Goal: Task Accomplishment & Management: Use online tool/utility

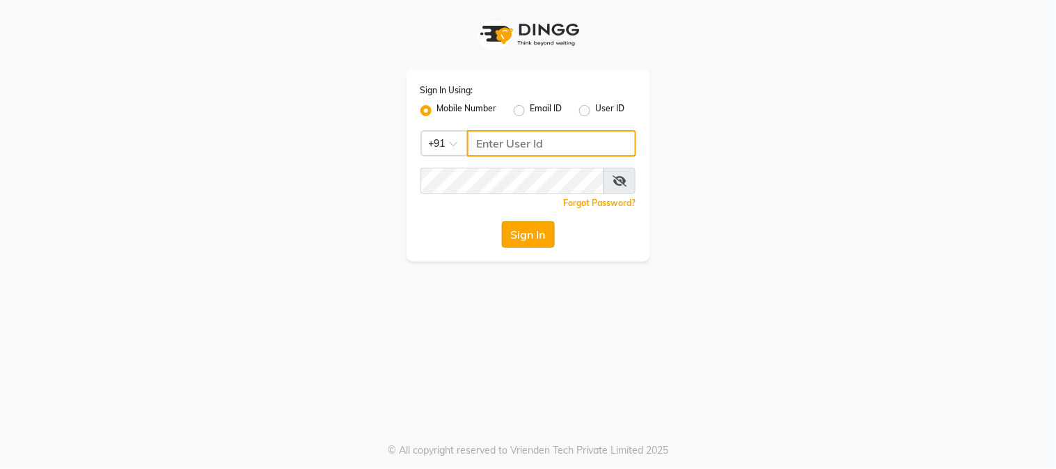
type input "7400099777"
click at [515, 234] on button "Sign In" at bounding box center [528, 234] width 53 height 26
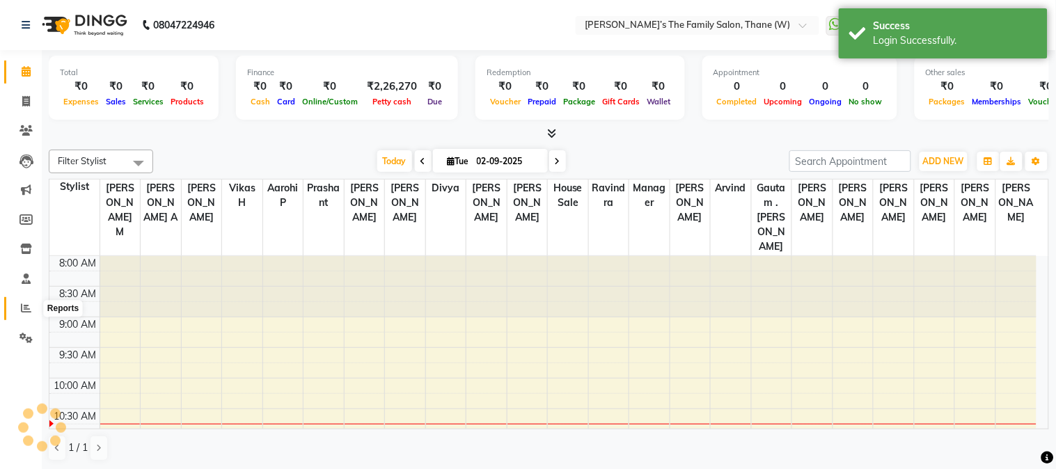
click at [25, 308] on icon at bounding box center [26, 308] width 10 height 10
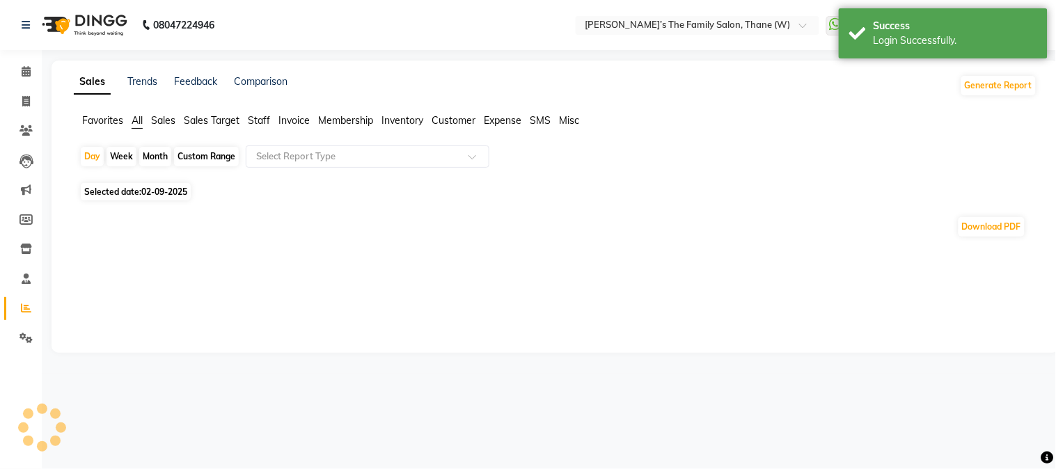
click at [153, 155] on div "Month" at bounding box center [155, 156] width 32 height 19
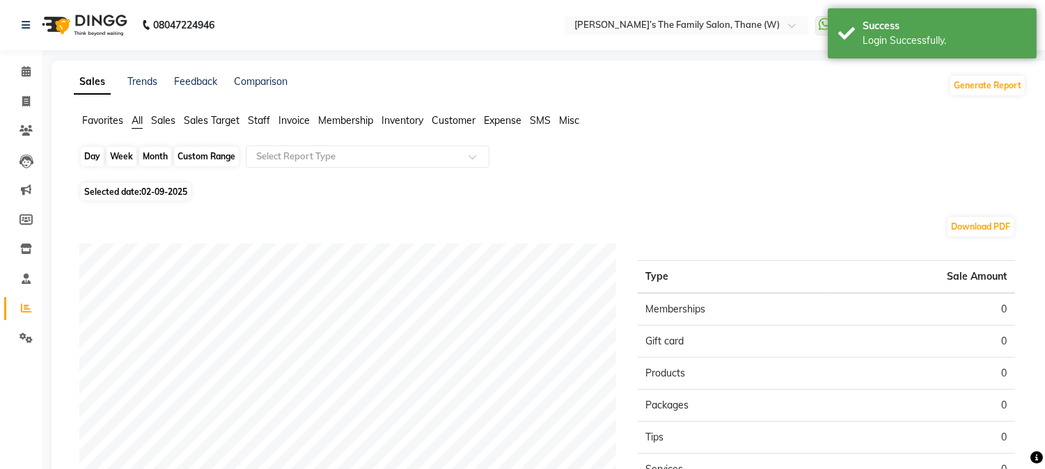
click at [157, 154] on div "Month" at bounding box center [155, 156] width 32 height 19
select select "9"
select select "2025"
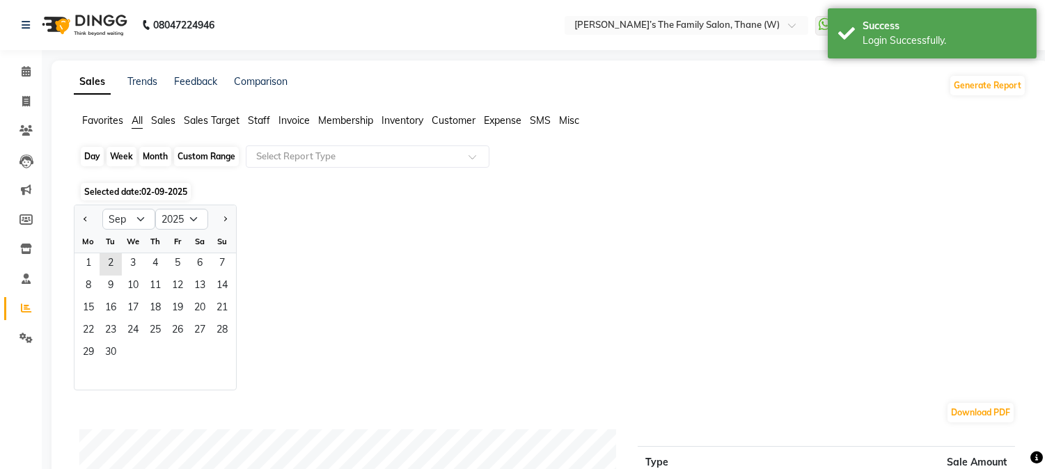
click at [152, 155] on div "Month" at bounding box center [155, 156] width 32 height 19
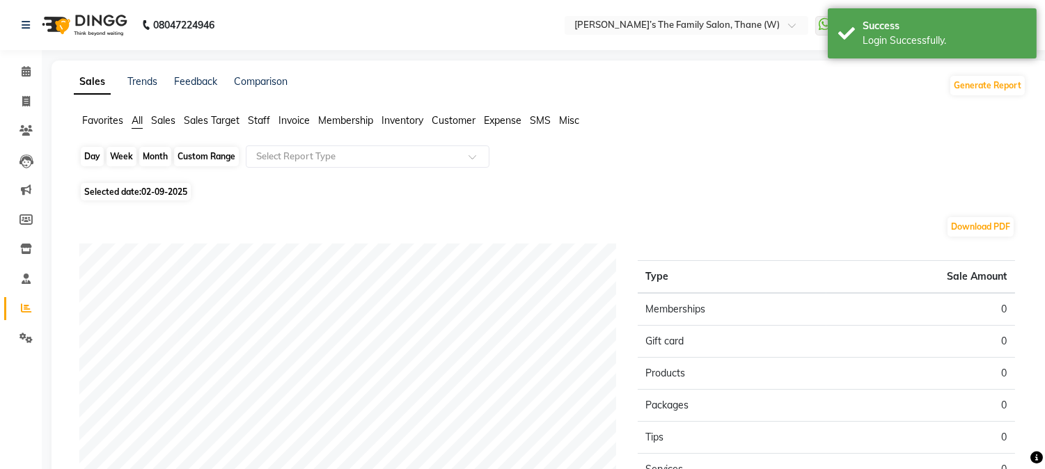
click at [152, 155] on div "Month" at bounding box center [155, 156] width 32 height 19
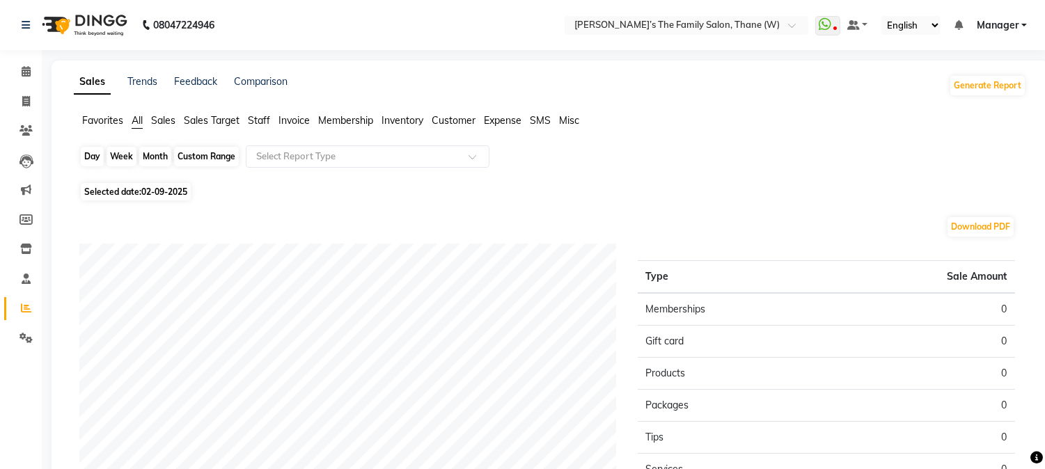
select select "9"
select select "2025"
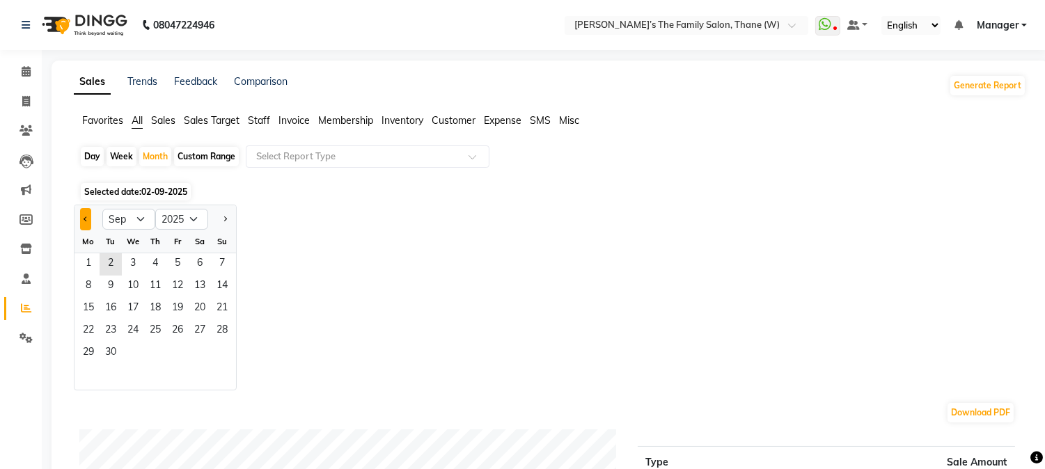
click at [82, 214] on button "Previous month" at bounding box center [85, 219] width 11 height 22
select select "8"
click at [170, 260] on span "1" at bounding box center [177, 264] width 22 height 22
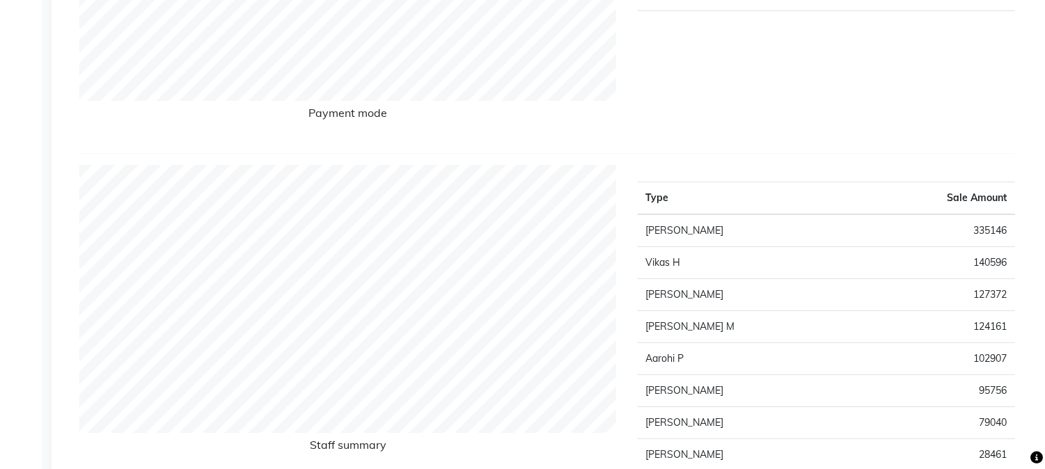
scroll to position [822, 0]
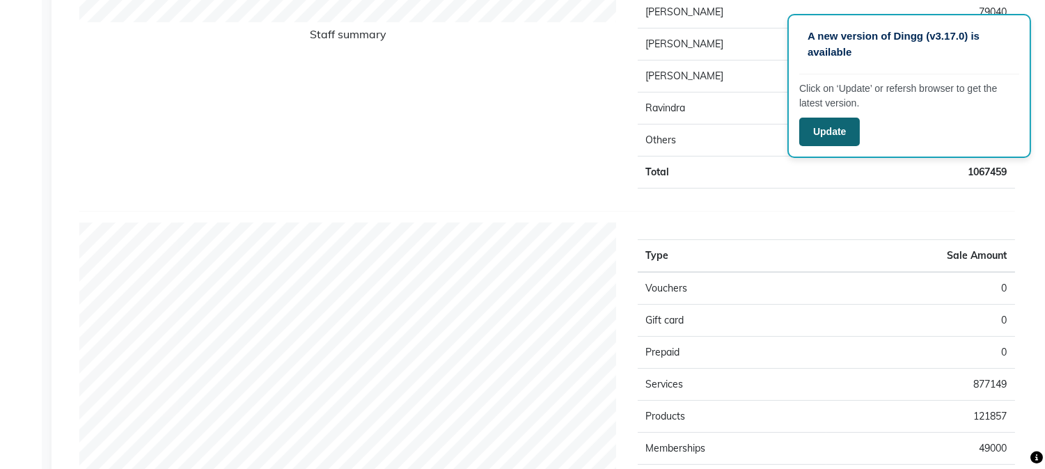
click at [838, 126] on button "Update" at bounding box center [829, 132] width 61 height 29
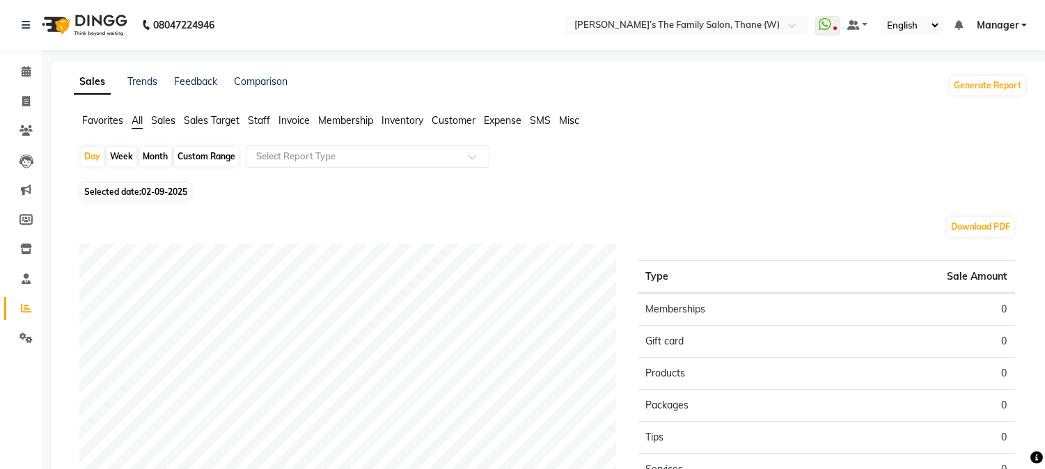
click at [154, 154] on div "Month" at bounding box center [155, 156] width 32 height 19
select select "9"
select select "2025"
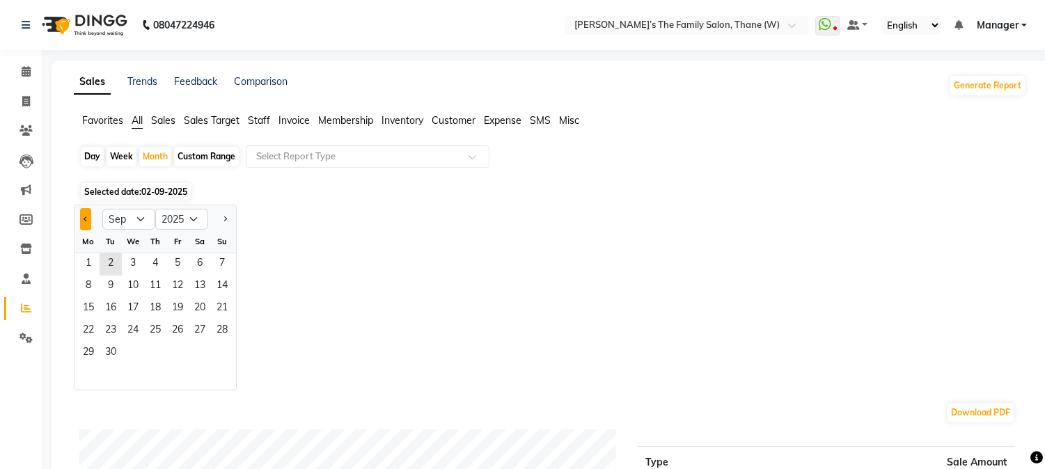
click at [86, 217] on span "Previous month" at bounding box center [86, 218] width 5 height 5
select select "8"
click at [170, 263] on span "1" at bounding box center [177, 264] width 22 height 22
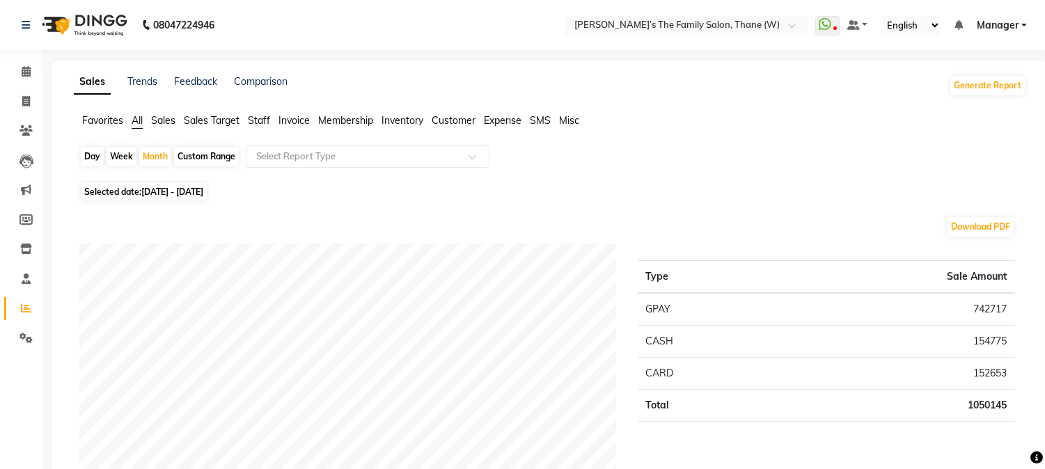
click at [343, 119] on span "Membership" at bounding box center [345, 120] width 55 height 13
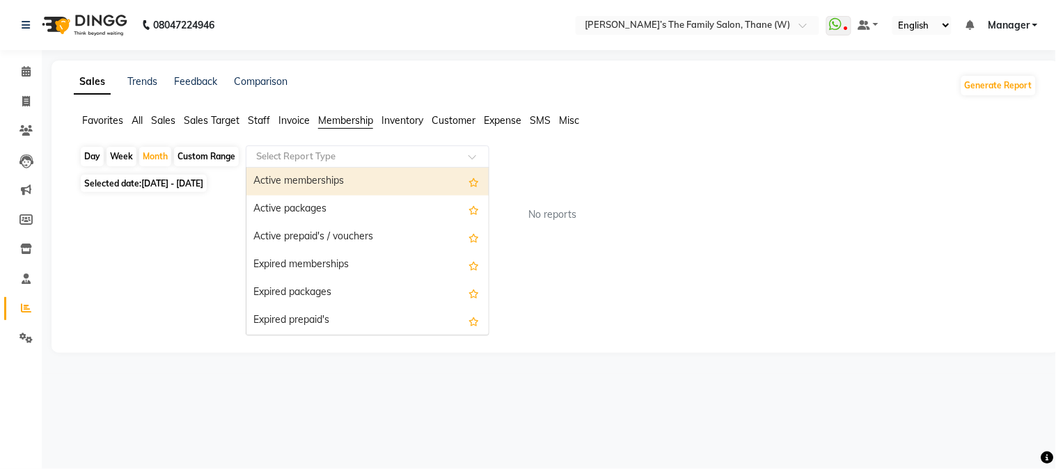
click at [320, 154] on input "text" at bounding box center [353, 157] width 201 height 14
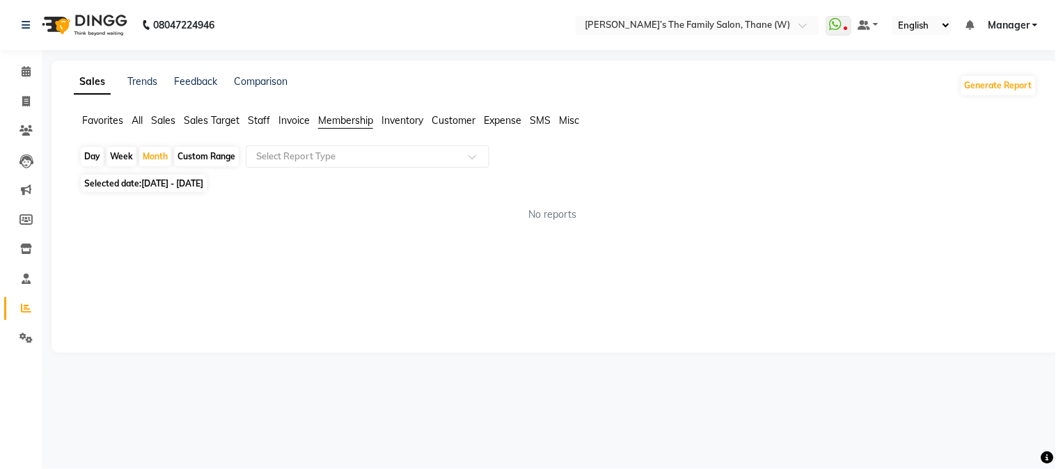
click at [162, 118] on span "Sales" at bounding box center [163, 120] width 24 height 13
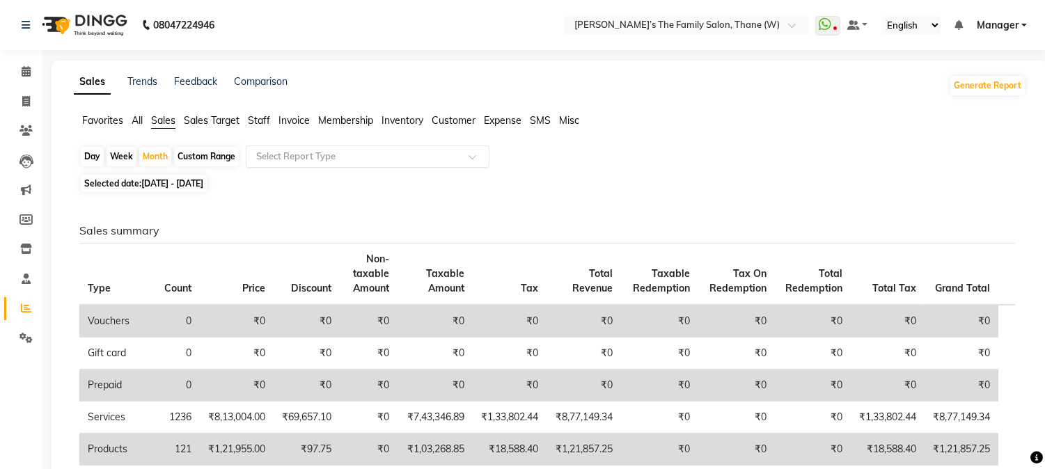
click at [366, 155] on input "text" at bounding box center [353, 157] width 201 height 14
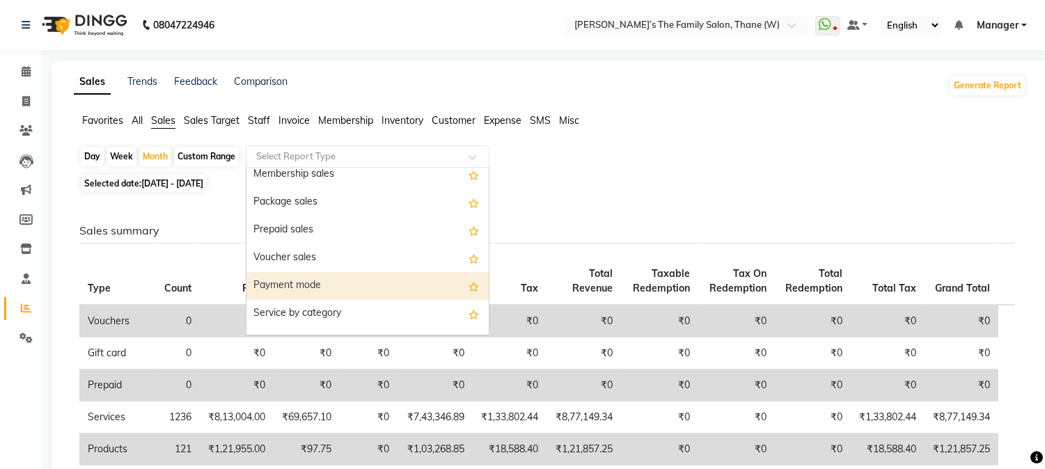
scroll to position [279, 0]
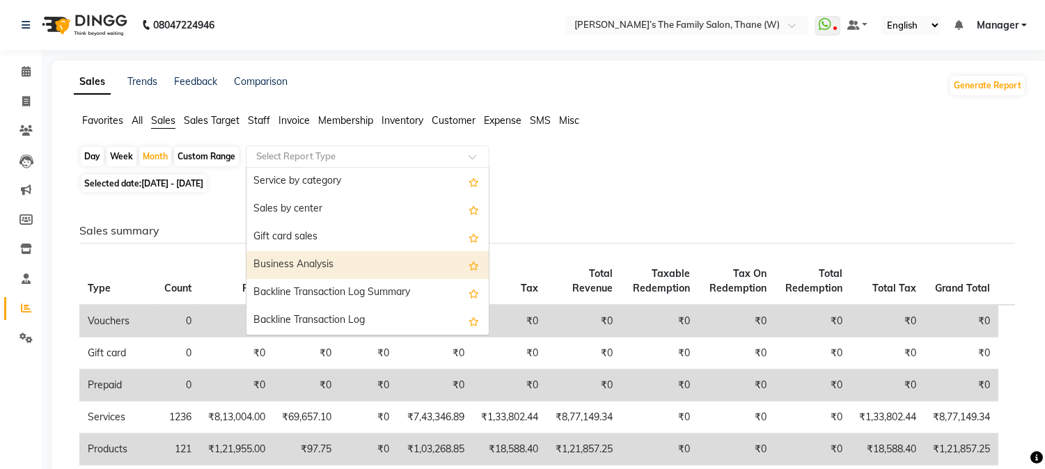
click at [365, 260] on div "Business Analysis" at bounding box center [367, 265] width 242 height 28
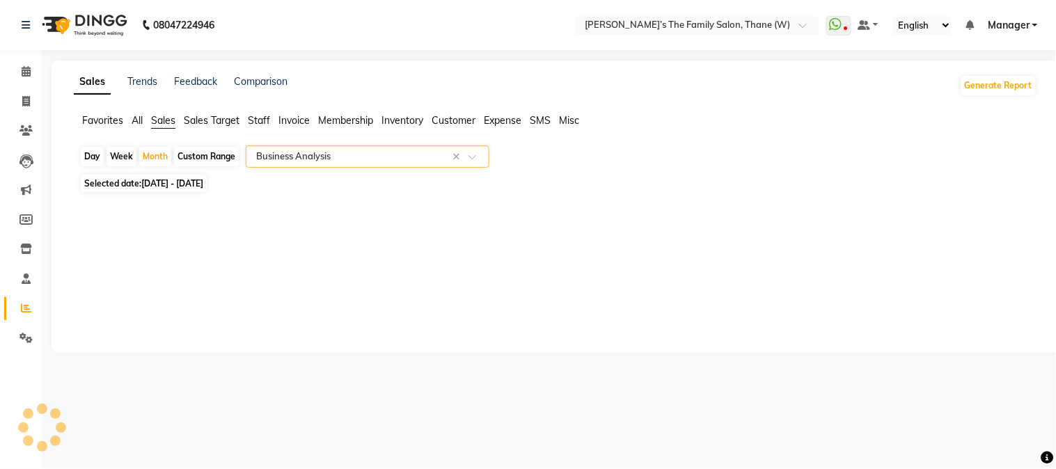
select select "full_report"
select select "csv"
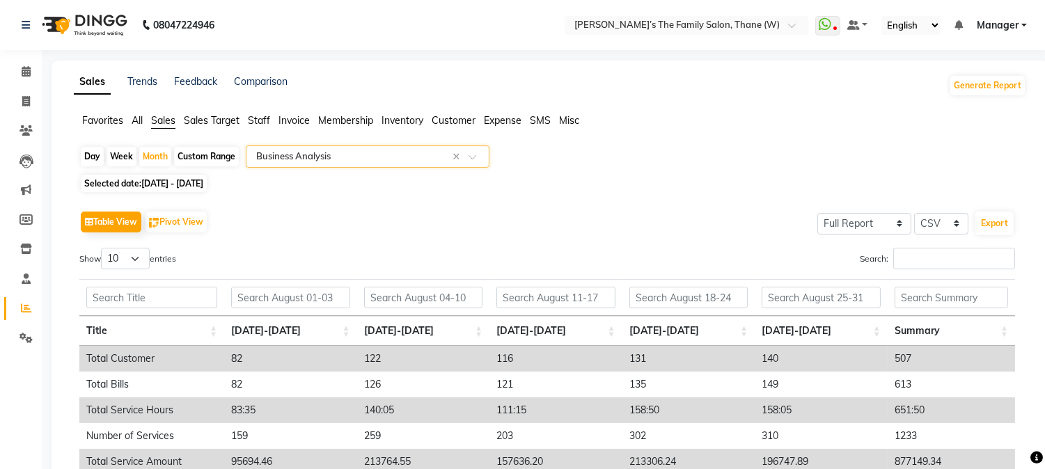
scroll to position [251, 0]
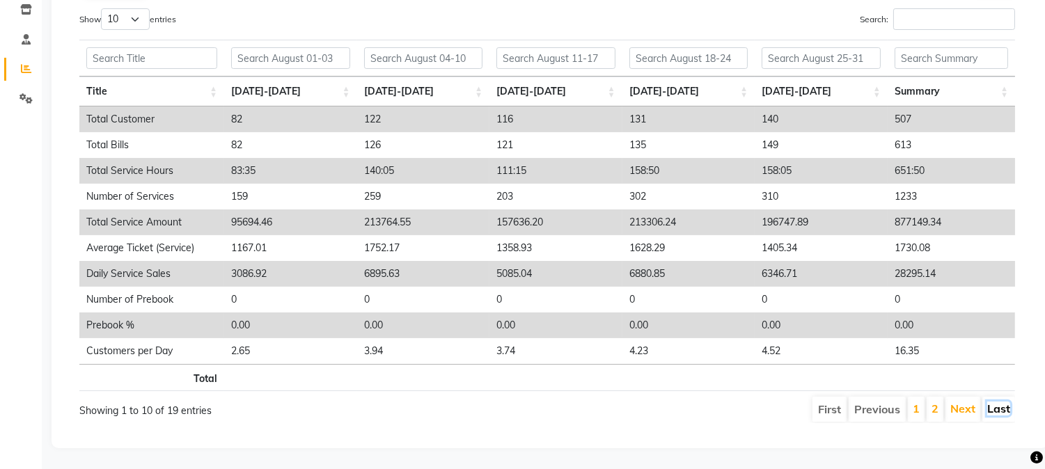
click at [998, 402] on link "Last" at bounding box center [998, 409] width 23 height 14
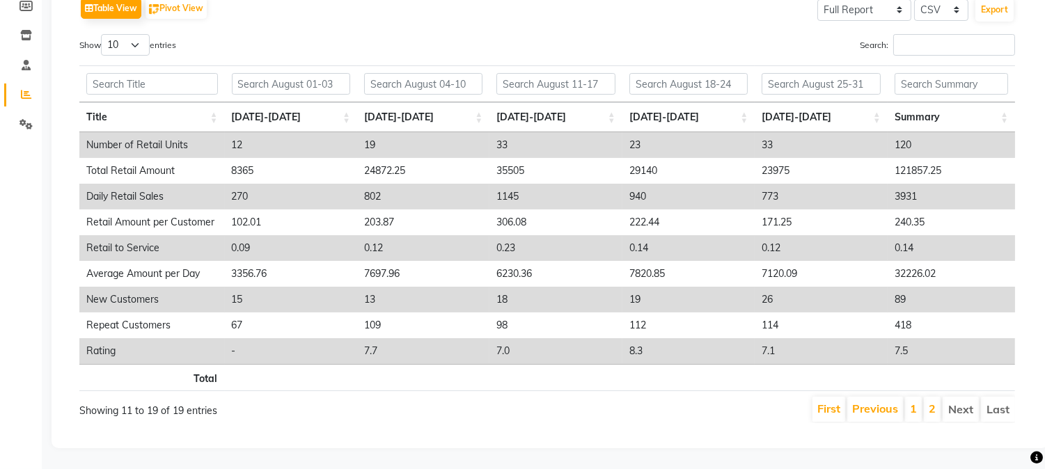
scroll to position [226, 0]
click at [998, 397] on li "Last" at bounding box center [998, 409] width 34 height 25
click at [862, 402] on link "Previous" at bounding box center [875, 409] width 46 height 14
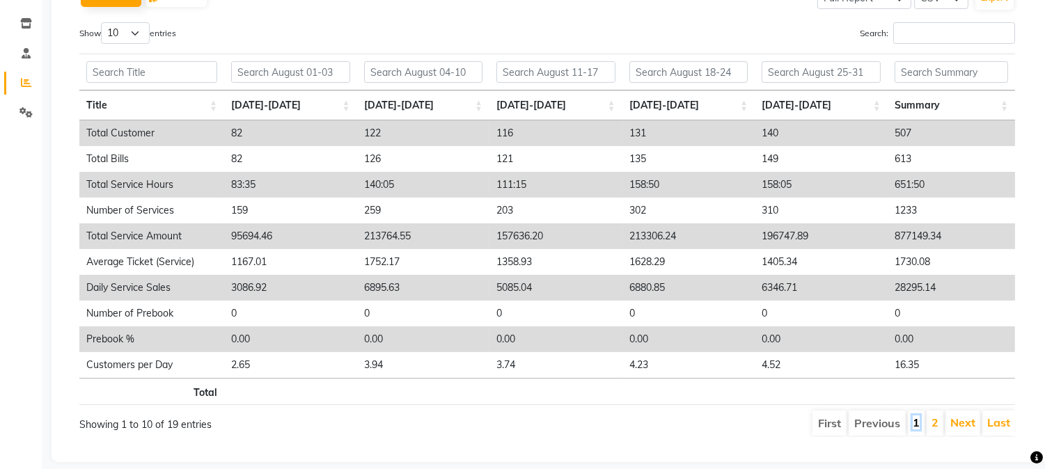
click at [914, 420] on link "1" at bounding box center [916, 423] width 7 height 14
click at [997, 420] on link "Last" at bounding box center [998, 423] width 23 height 14
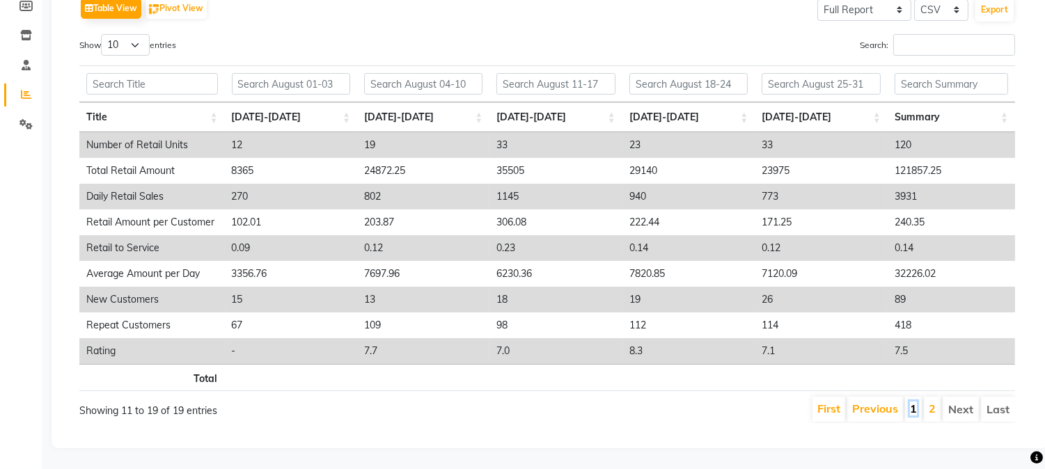
click at [912, 402] on link "1" at bounding box center [913, 409] width 7 height 14
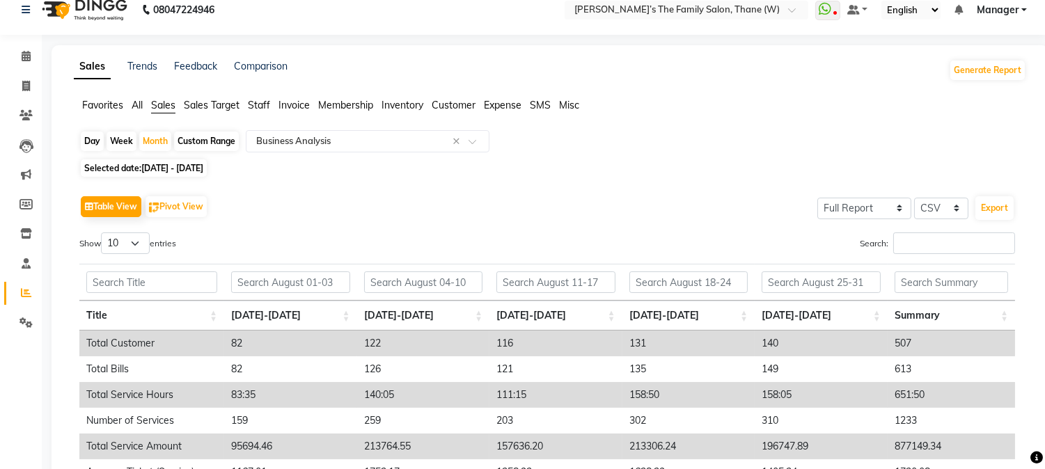
scroll to position [0, 0]
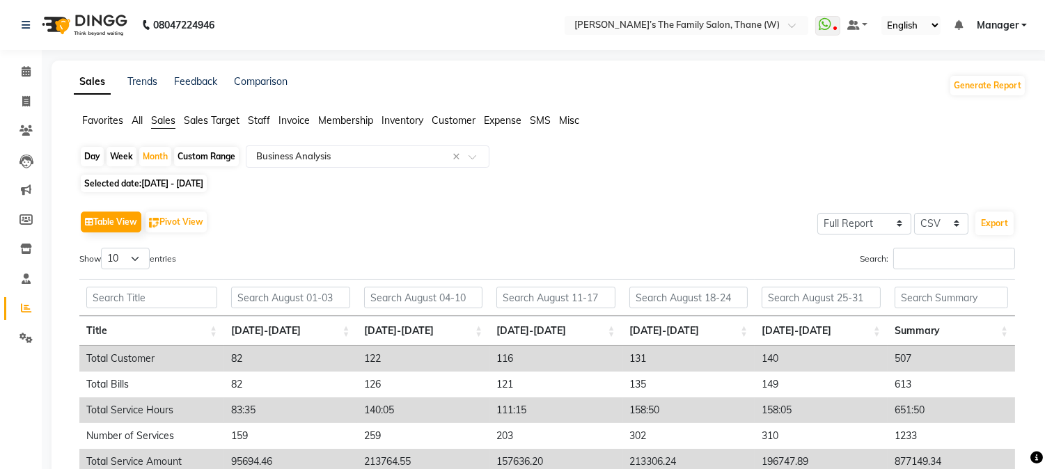
click at [159, 179] on span "[DATE] - [DATE]" at bounding box center [172, 183] width 62 height 10
select select "8"
select select "2025"
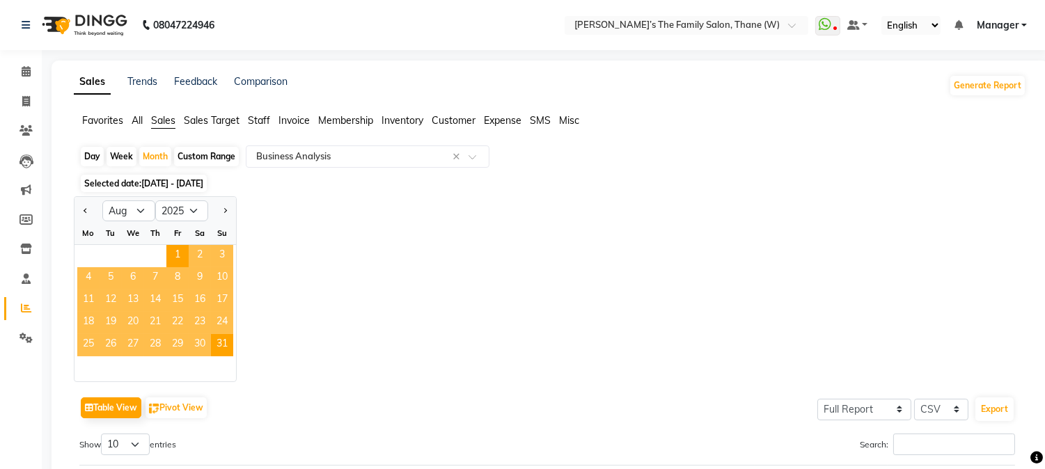
click at [198, 155] on div "Custom Range" at bounding box center [206, 156] width 65 height 19
select select "8"
select select "2025"
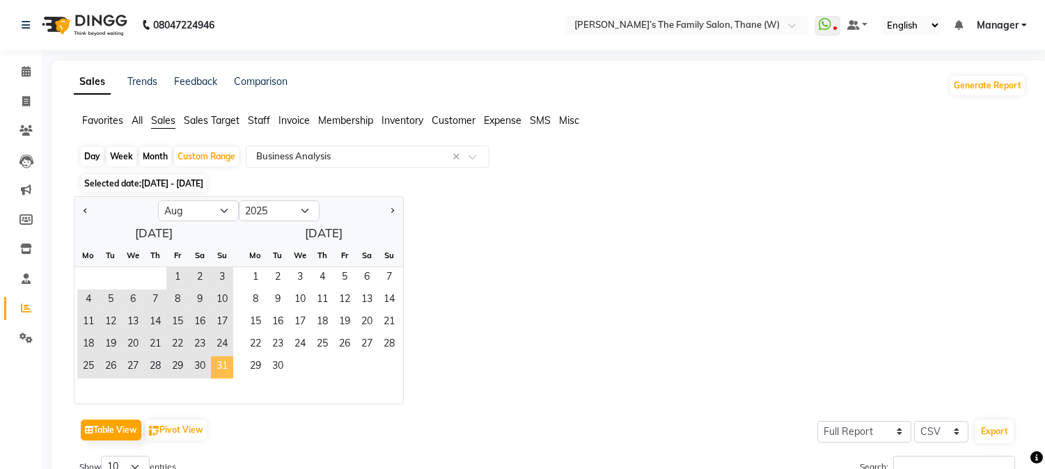
click at [216, 360] on span "31" at bounding box center [222, 368] width 22 height 22
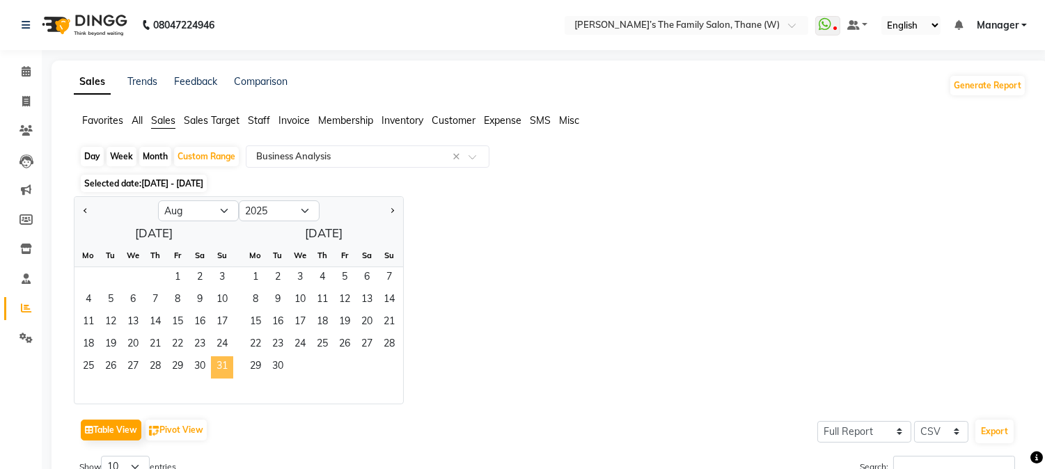
click at [216, 360] on span "31" at bounding box center [222, 368] width 22 height 22
click at [122, 159] on div "Week" at bounding box center [122, 156] width 30 height 19
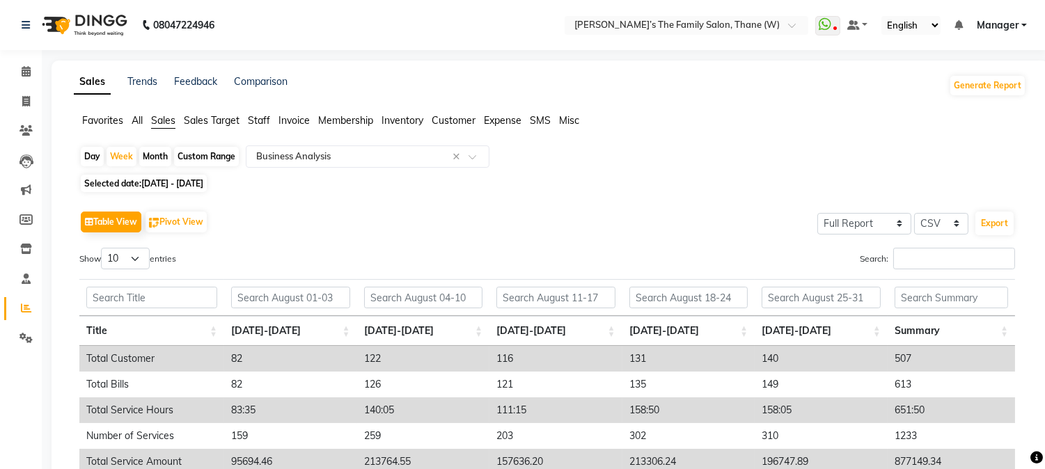
click at [178, 183] on span "[DATE] - [DATE]" at bounding box center [172, 183] width 62 height 10
select select "8"
select select "2025"
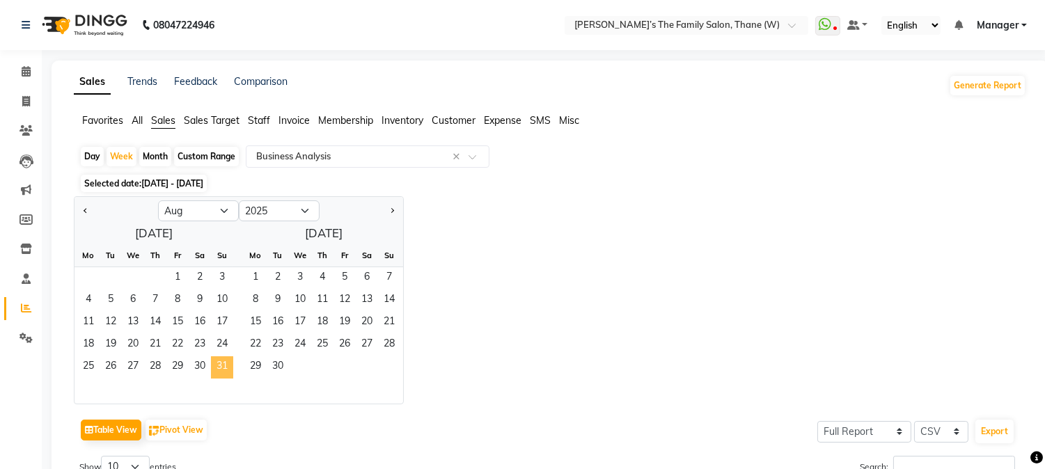
click at [221, 360] on span "31" at bounding box center [222, 368] width 22 height 22
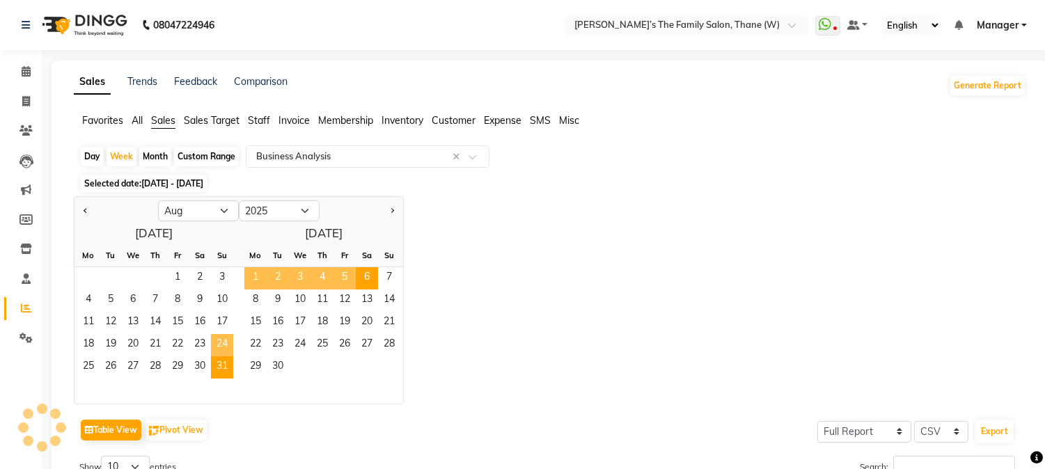
click at [221, 339] on span "24" at bounding box center [222, 345] width 22 height 22
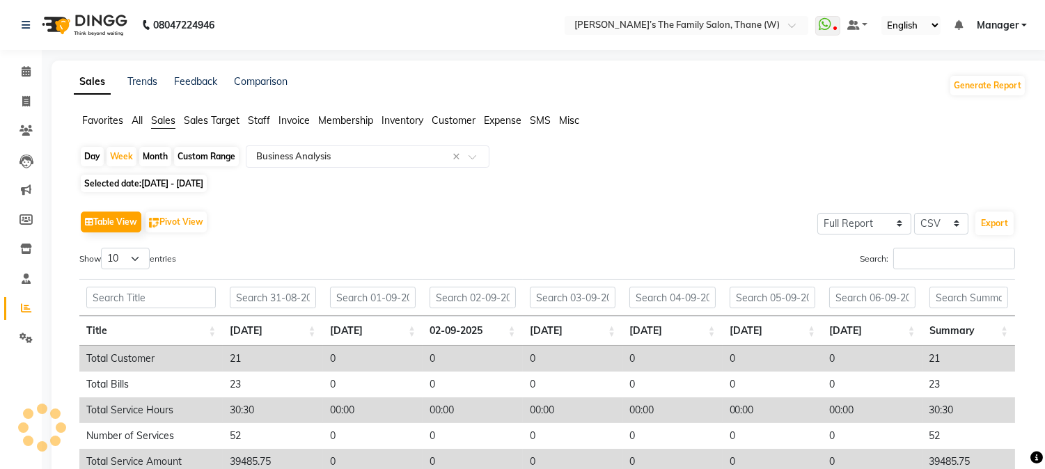
click at [171, 182] on span "[DATE] - [DATE]" at bounding box center [172, 183] width 62 height 10
select select "8"
select select "2025"
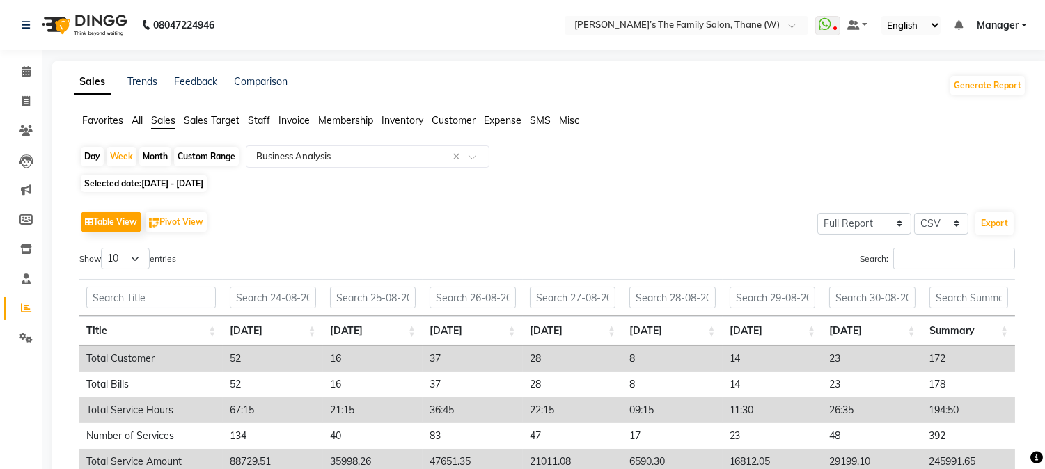
click at [155, 179] on span "[DATE] - [DATE]" at bounding box center [172, 183] width 62 height 10
select select "8"
select select "2025"
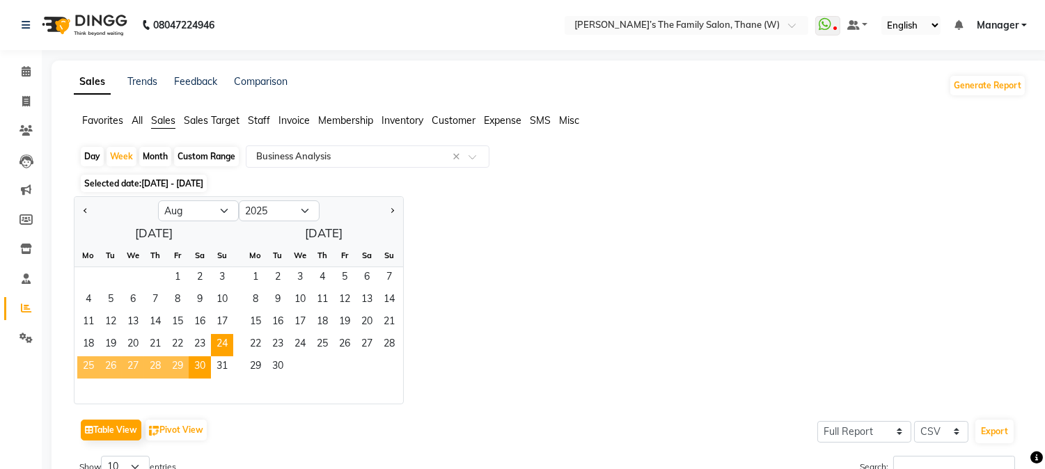
click at [88, 366] on span "25" at bounding box center [88, 368] width 22 height 22
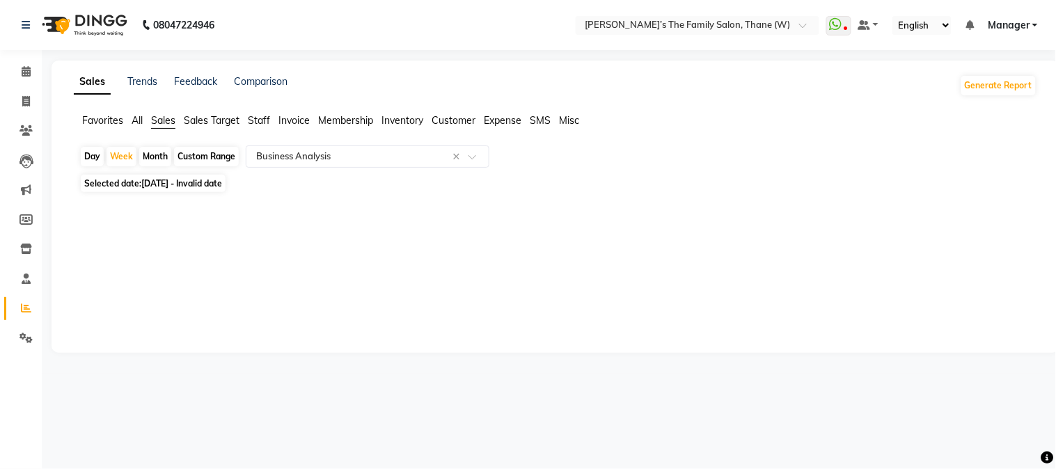
click at [148, 184] on span "[DATE] - Invalid date" at bounding box center [181, 183] width 81 height 10
select select "8"
select select "2025"
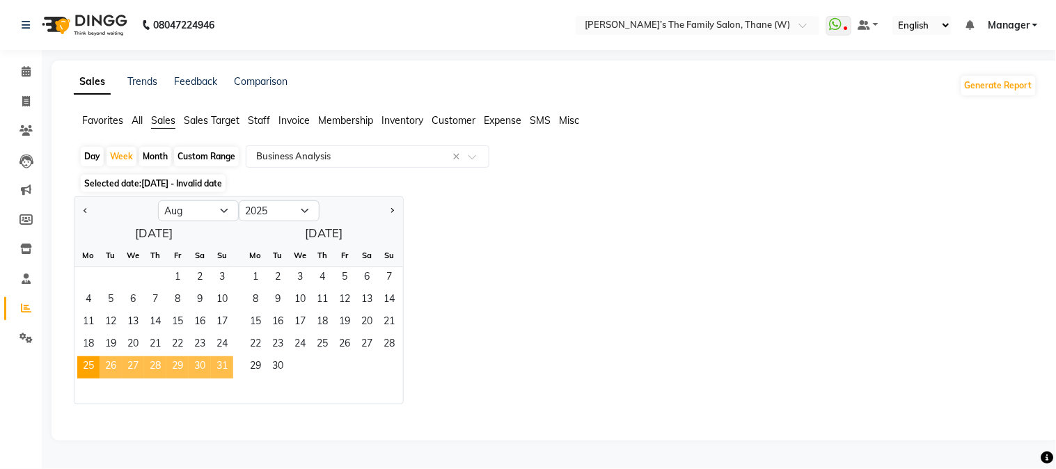
click at [193, 157] on div "Custom Range" at bounding box center [206, 156] width 65 height 19
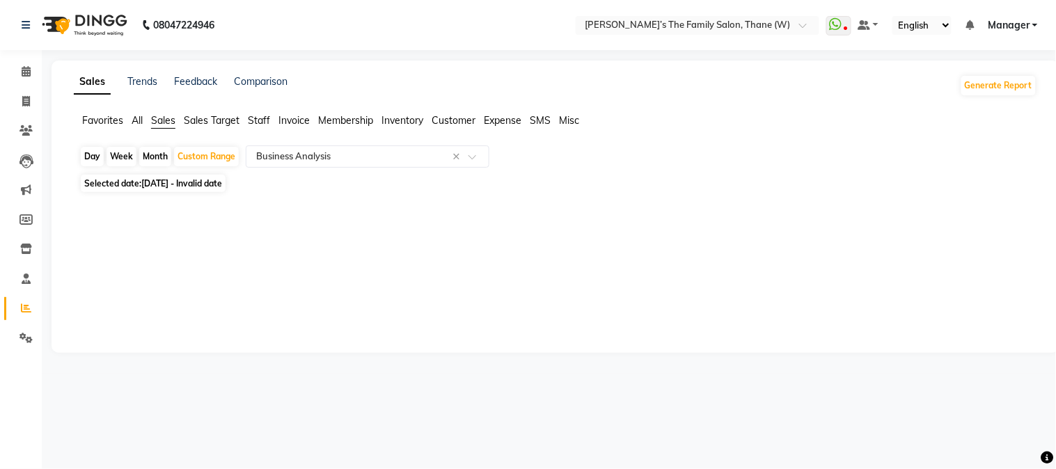
click at [178, 185] on span "[DATE] - Invalid date" at bounding box center [181, 183] width 81 height 10
select select "8"
select select "2025"
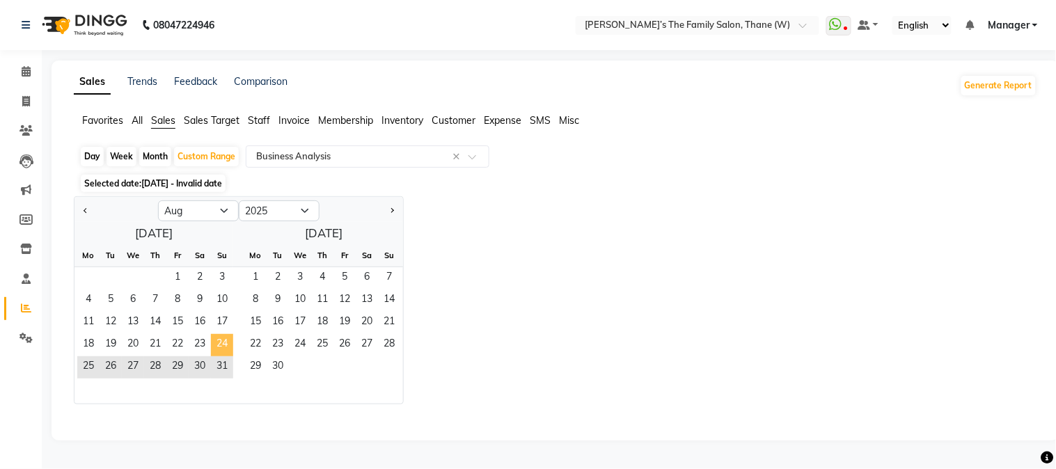
click at [220, 346] on span "24" at bounding box center [222, 345] width 22 height 22
click at [224, 367] on span "31" at bounding box center [222, 368] width 22 height 22
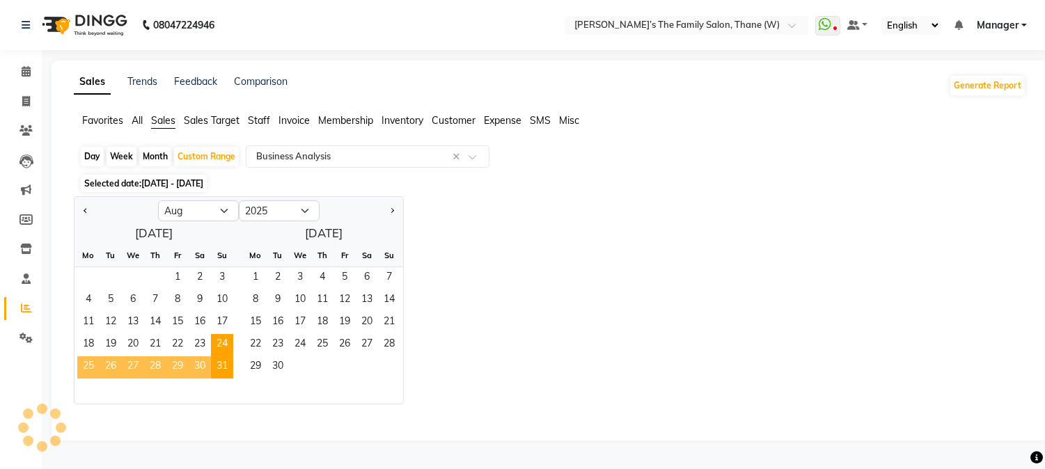
select select "full_report"
select select "csv"
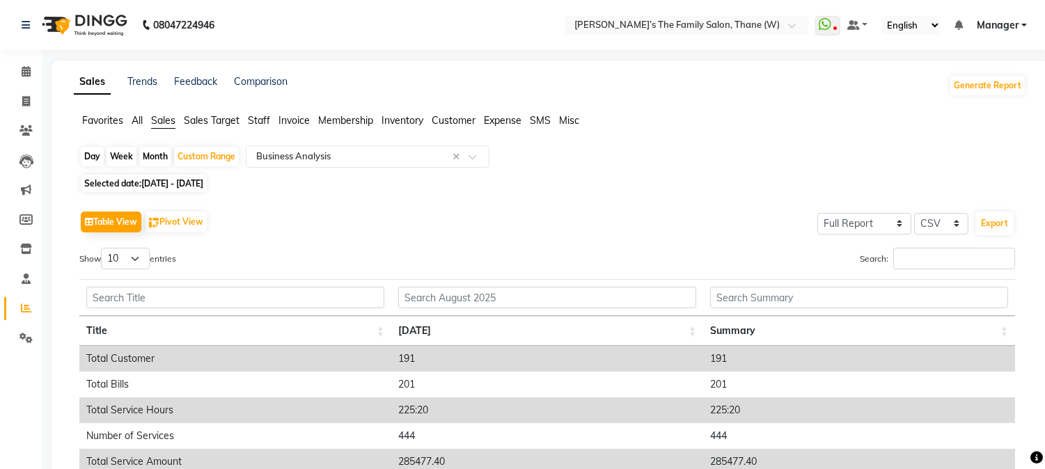
click at [258, 119] on span "Staff" at bounding box center [259, 120] width 22 height 13
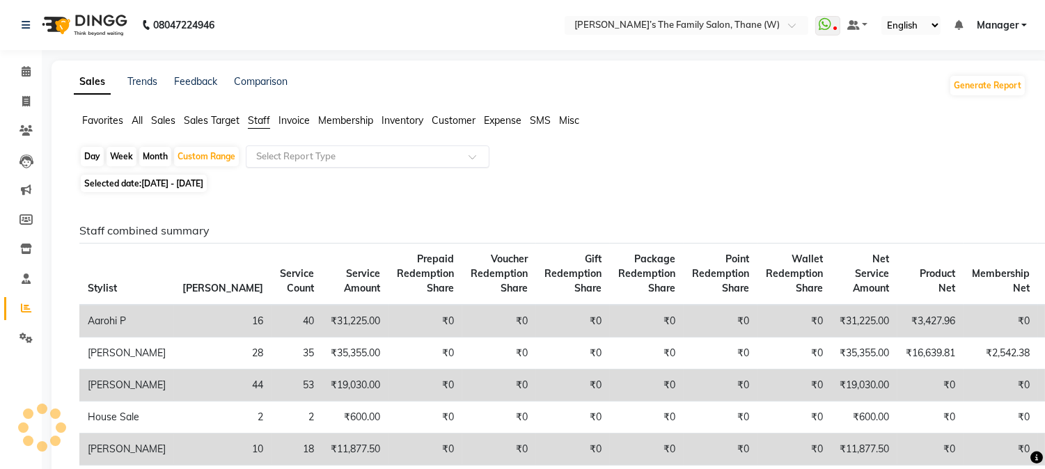
click at [287, 155] on input "text" at bounding box center [353, 157] width 201 height 14
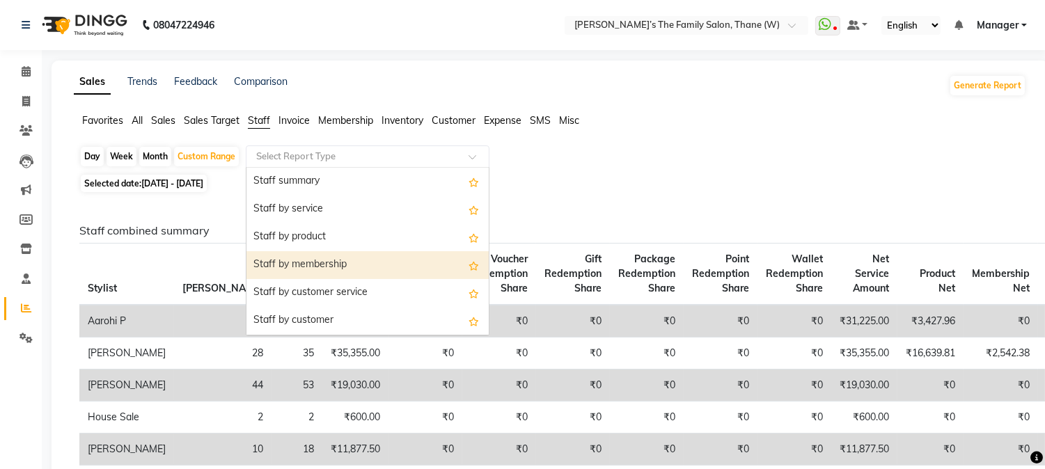
click at [343, 258] on div "Staff by membership" at bounding box center [367, 265] width 242 height 28
select select "full_report"
select select "csv"
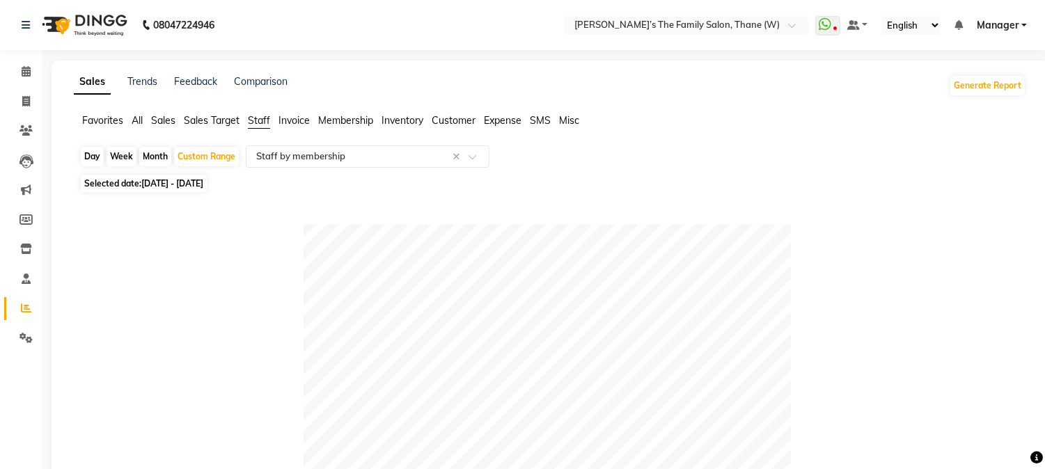
click at [149, 154] on div "Month" at bounding box center [155, 156] width 32 height 19
select select "8"
select select "2025"
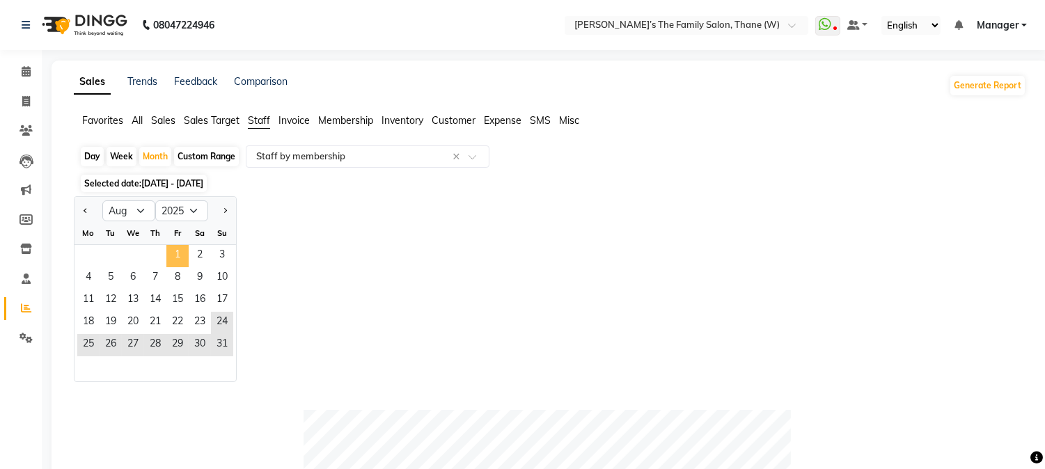
click at [175, 254] on span "1" at bounding box center [177, 256] width 22 height 22
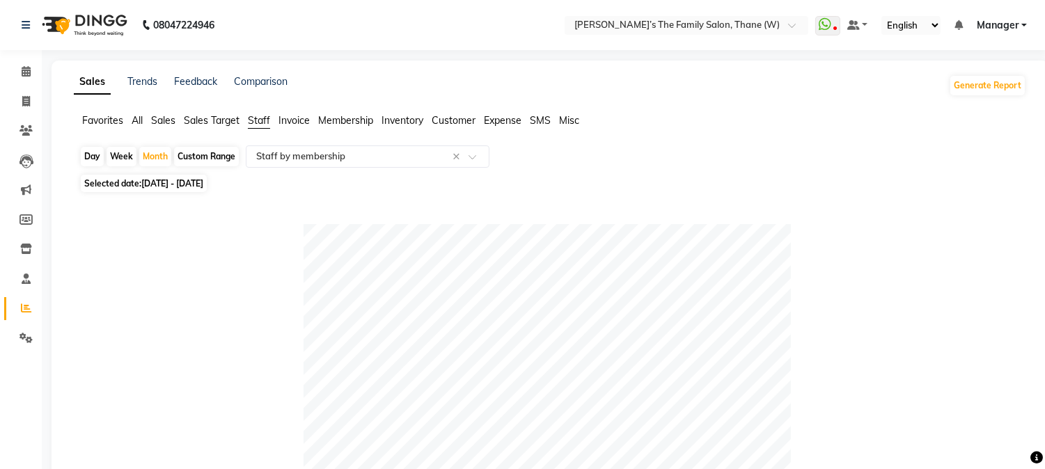
click at [159, 186] on span "[DATE] - [DATE]" at bounding box center [172, 183] width 62 height 10
select select "8"
select select "2025"
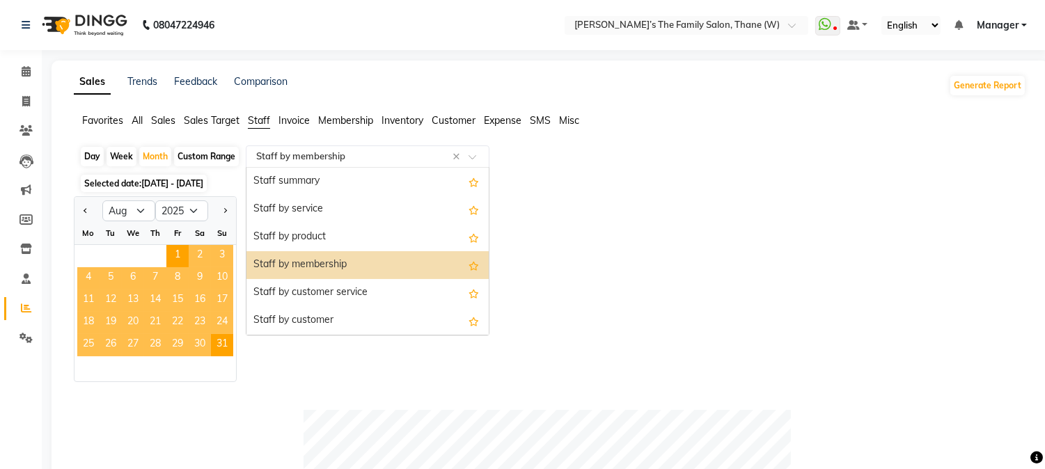
click at [475, 155] on span at bounding box center [477, 161] width 17 height 14
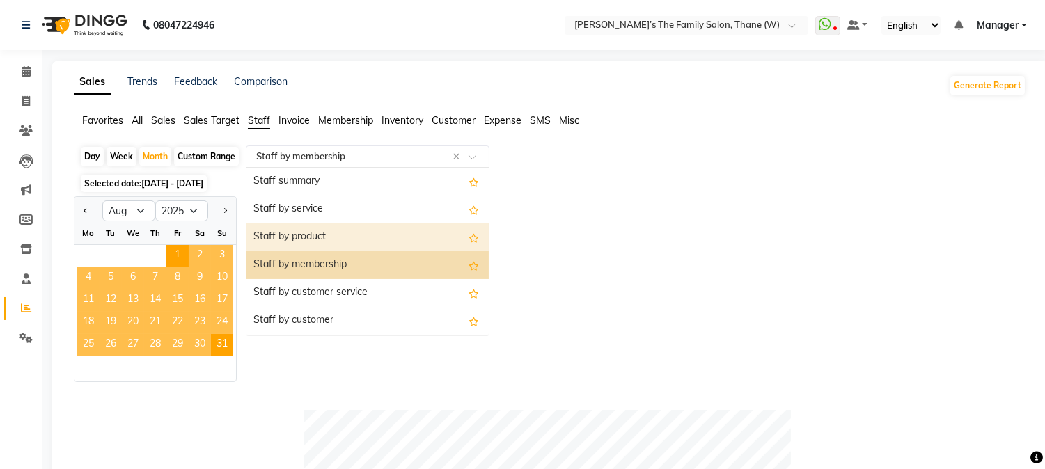
click at [404, 235] on div "Staff by product" at bounding box center [367, 238] width 242 height 28
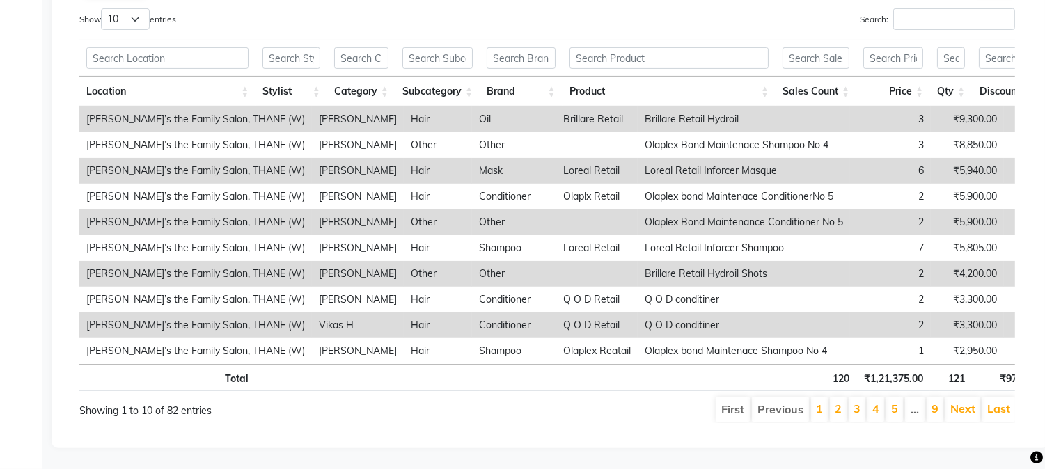
scroll to position [357, 0]
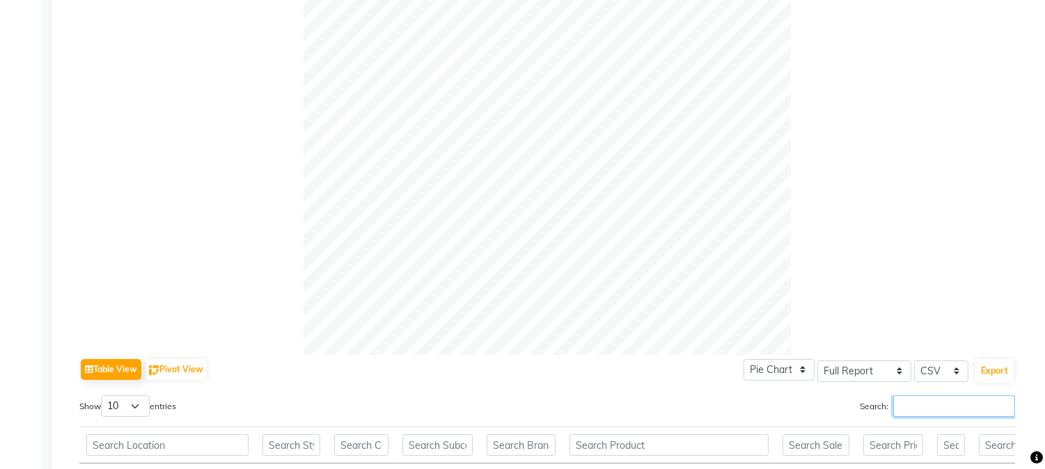
click at [914, 407] on input "Search:" at bounding box center [954, 406] width 122 height 22
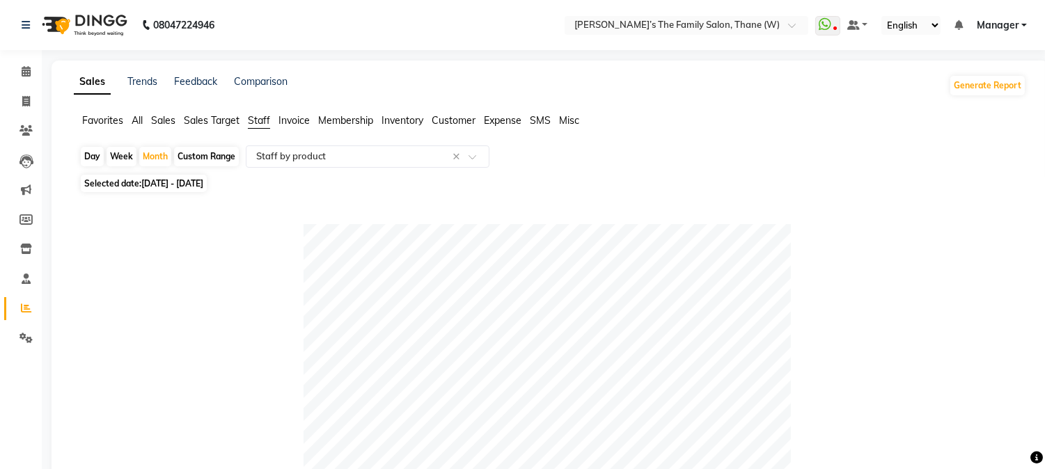
scroll to position [411, 0]
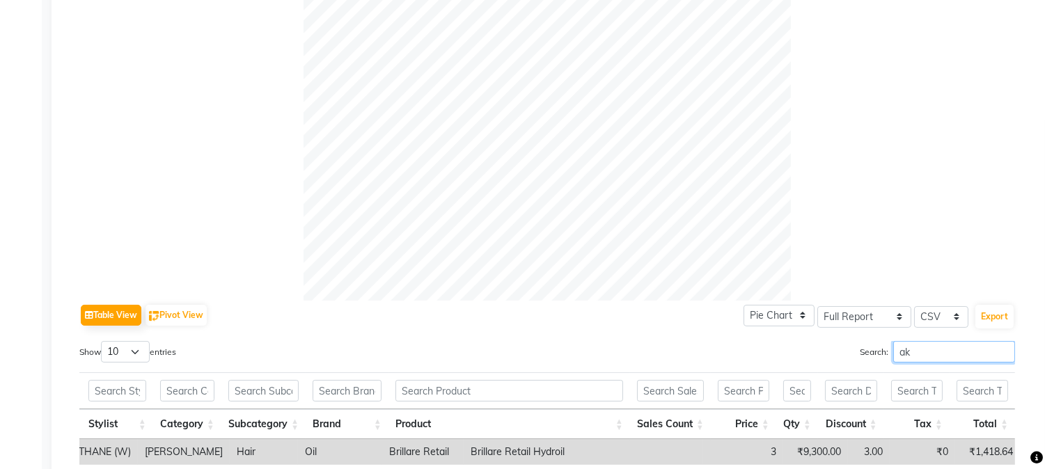
type input "a"
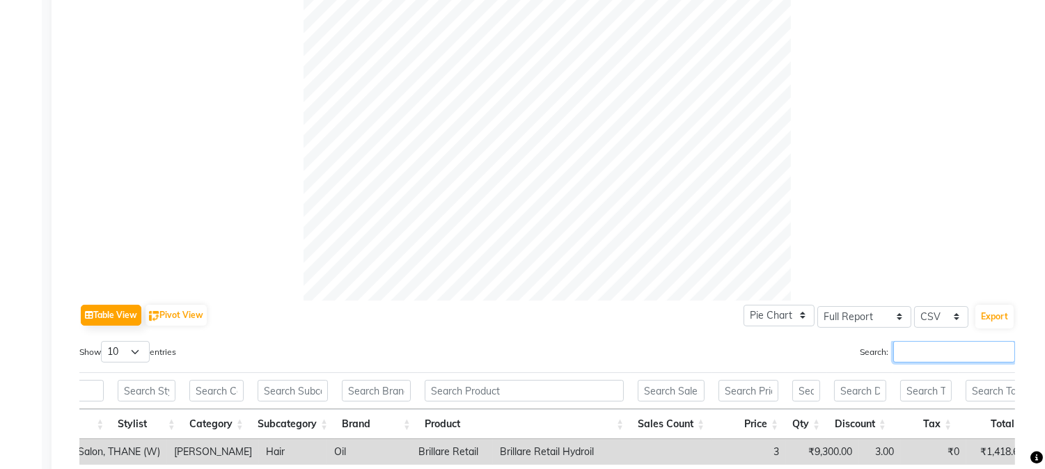
scroll to position [767, 0]
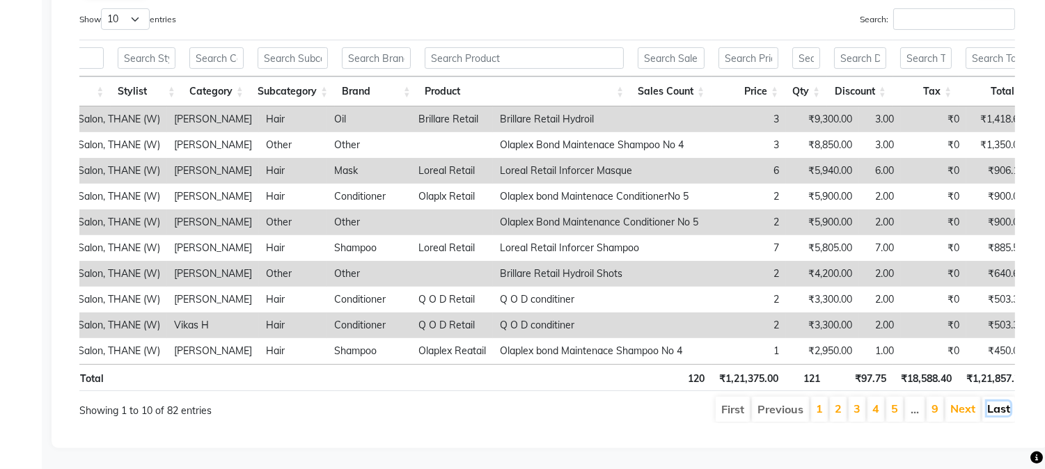
click at [992, 402] on link "Last" at bounding box center [998, 409] width 23 height 14
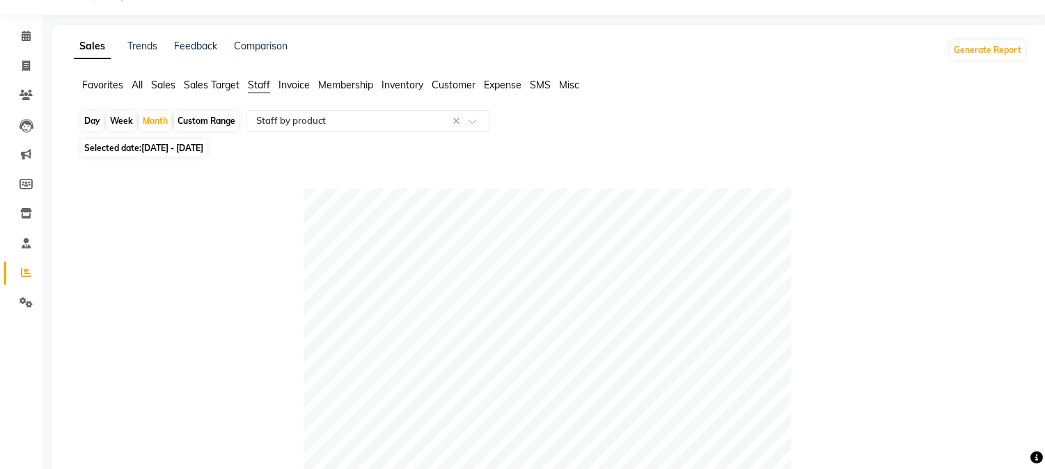
scroll to position [0, 0]
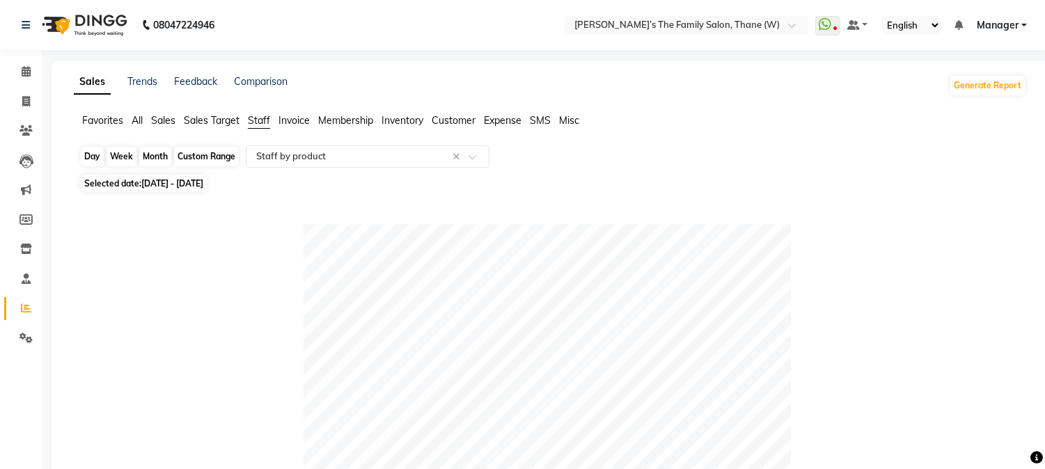
click at [152, 162] on div "Month" at bounding box center [155, 156] width 32 height 19
select select "8"
select select "2025"
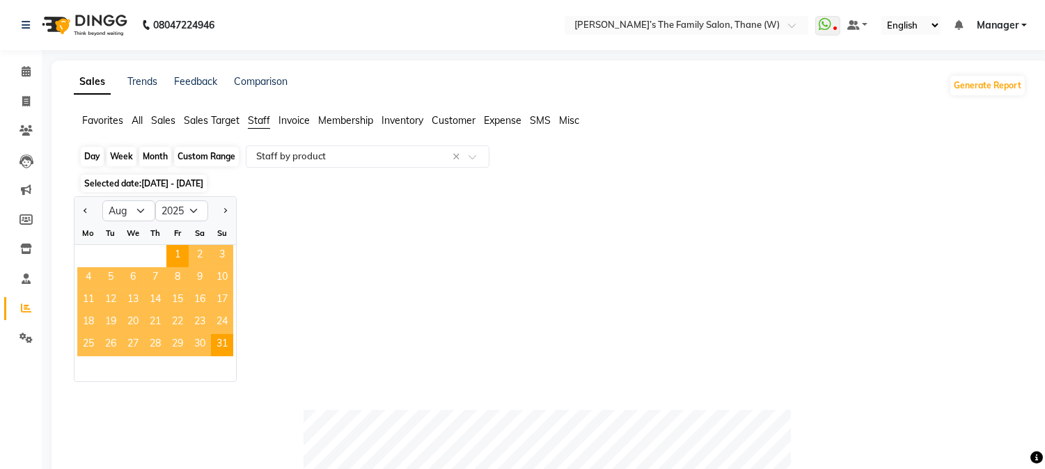
click at [152, 162] on div "Month" at bounding box center [155, 156] width 32 height 19
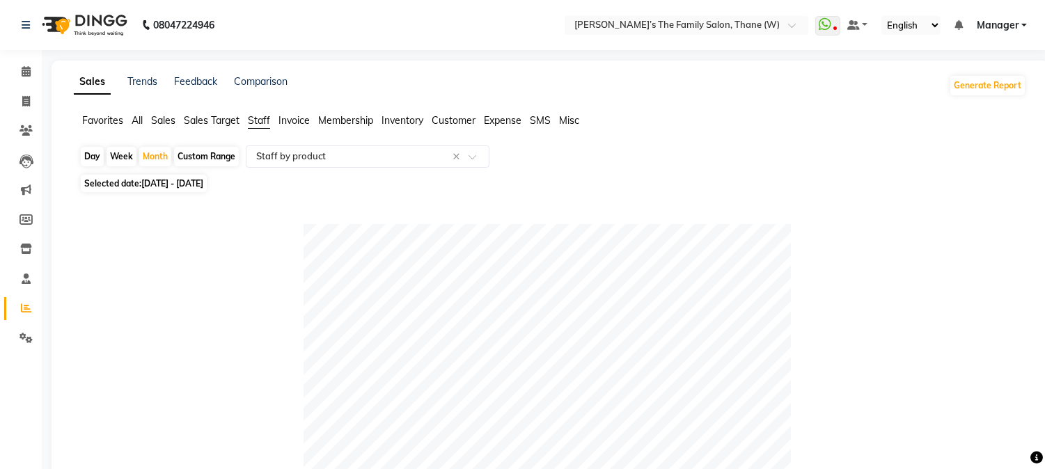
click at [256, 121] on span "Staff" at bounding box center [259, 120] width 22 height 13
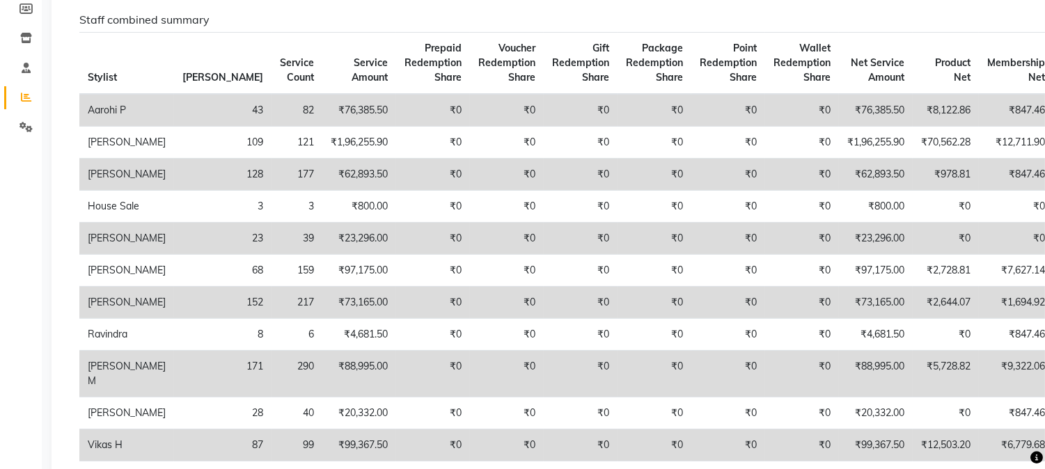
scroll to position [217, 0]
